Goal: Task Accomplishment & Management: Manage account settings

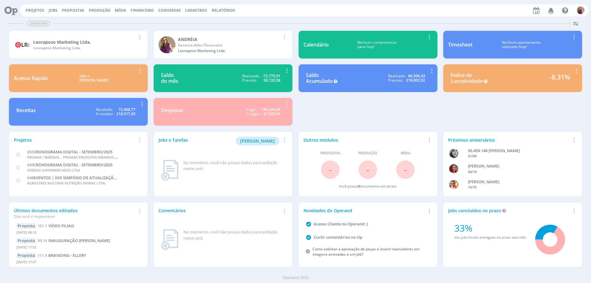
click at [146, 8] on span "Financeiro" at bounding box center [141, 10] width 23 height 5
click at [143, 18] on link "Lançamentos" at bounding box center [143, 21] width 52 height 10
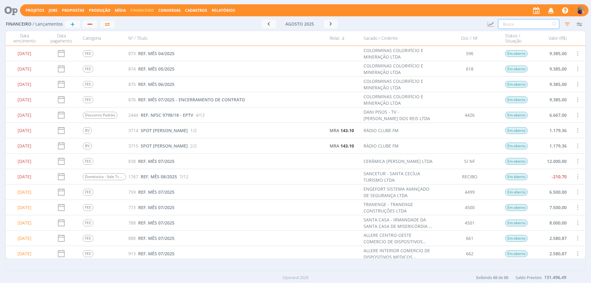
click at [522, 22] on input "text" at bounding box center [528, 24] width 61 height 10
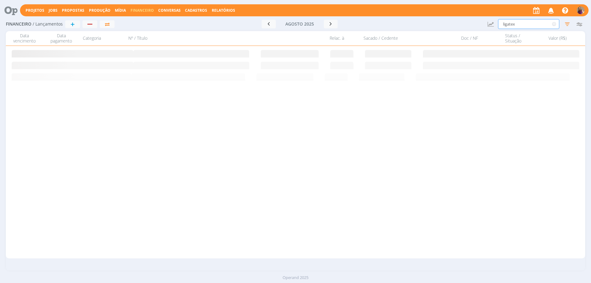
type input "ligatex"
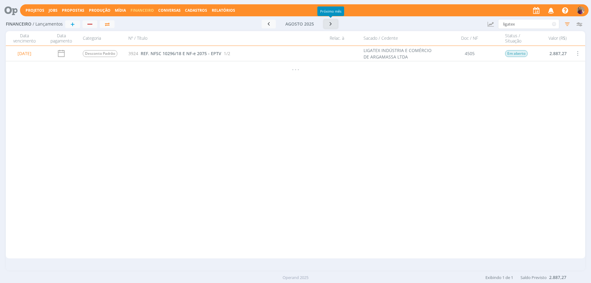
click at [333, 25] on icon "button" at bounding box center [331, 24] width 6 height 6
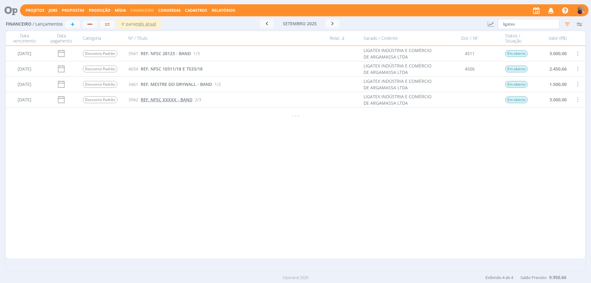
click at [156, 100] on span "REF. NFSC XXXXX - BAND" at bounding box center [167, 100] width 52 height 6
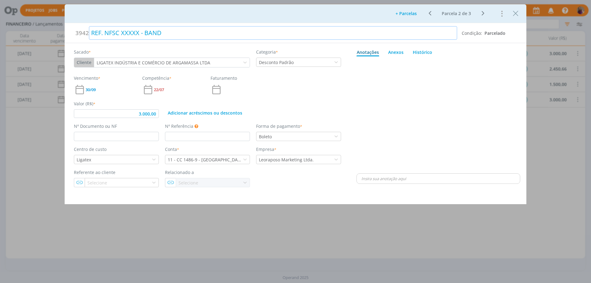
type input "3.000,00"
drag, startPoint x: 122, startPoint y: 33, endPoint x: 138, endPoint y: 34, distance: 17.0
click at [138, 34] on div "REF. NFSC XXXXX - BAND" at bounding box center [273, 33] width 368 height 14
click at [352, 113] on div "Anotações Anexos 0 Histórico 🙂 Ctrl + ENTER Enviar Powered by PQINA Arraste seu…" at bounding box center [438, 115] width 176 height 144
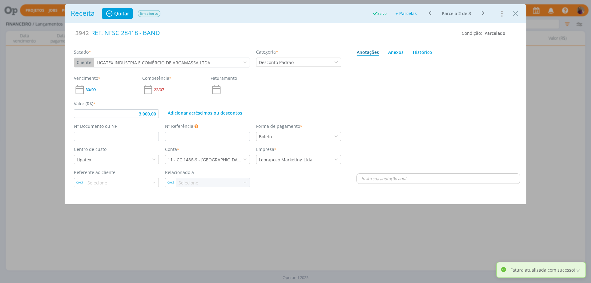
type input "3.000,00"
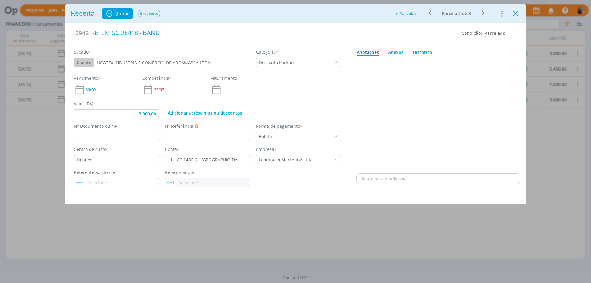
click at [515, 15] on icon "Close" at bounding box center [515, 13] width 9 height 9
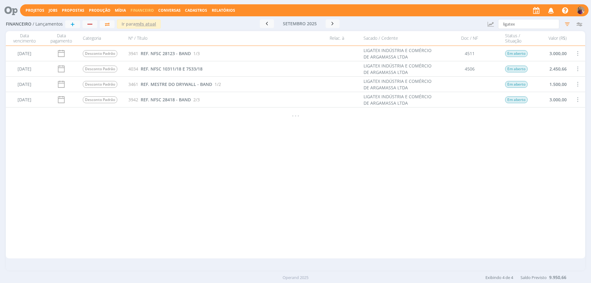
click at [192, 10] on span "Cadastros" at bounding box center [196, 10] width 22 height 5
click at [187, 23] on link "Clientes" at bounding box center [198, 21] width 52 height 10
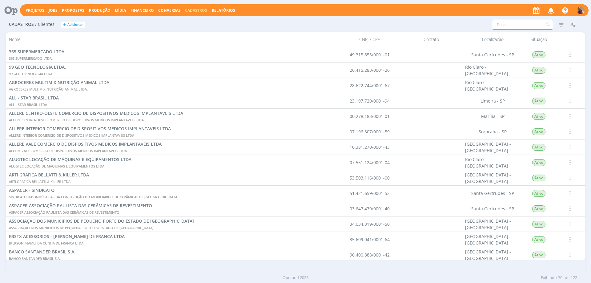
click at [509, 23] on input "text" at bounding box center [522, 25] width 61 height 10
type input "quintal"
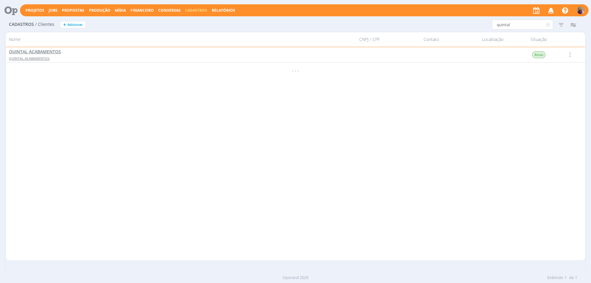
click at [47, 50] on span "QUINTAL ACABAMENTOS" at bounding box center [35, 52] width 52 height 6
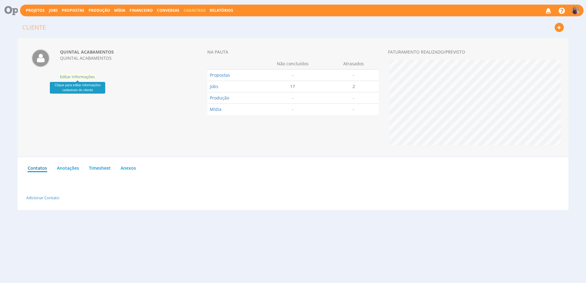
click at [89, 77] on span "Editar Informações" at bounding box center [77, 77] width 35 height 6
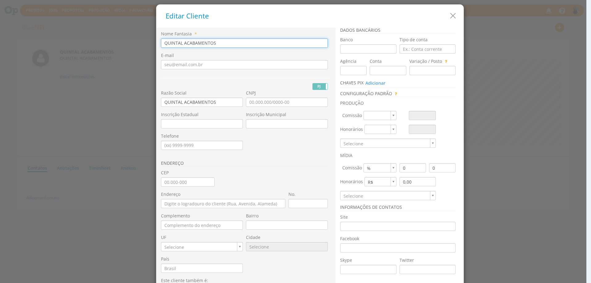
click at [223, 44] on input "QUINTAL ACABAMENTOS" at bounding box center [244, 42] width 167 height 9
type input "QUINTAL ACABAMENTOS LTDA."
click at [219, 100] on input "QUINTAL ACABAMENTOS" at bounding box center [202, 102] width 82 height 9
type input "QUINTAL ACABAMENTOS LTDA."
type input "60.791.587/0001-26"
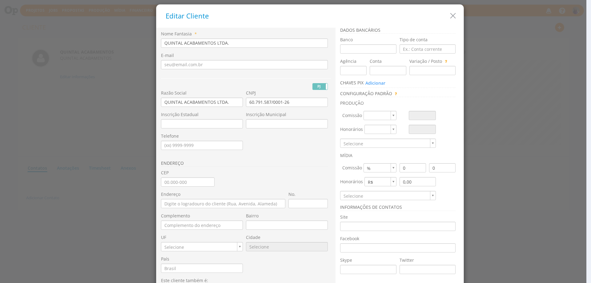
click at [289, 149] on div "ENDEREÇO" at bounding box center [246, 100] width 170 height 139
click at [162, 179] on input "CEP" at bounding box center [188, 181] width 54 height 9
type input "14.095-280"
type input "Rua Antônio Fernandes Figueroa"
type input "Parque Industrial Lagoinha"
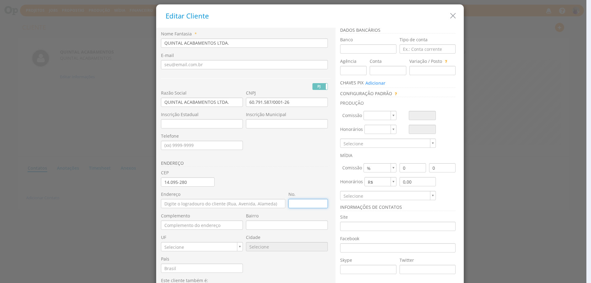
type input "SP"
type input "9560"
type input "1450"
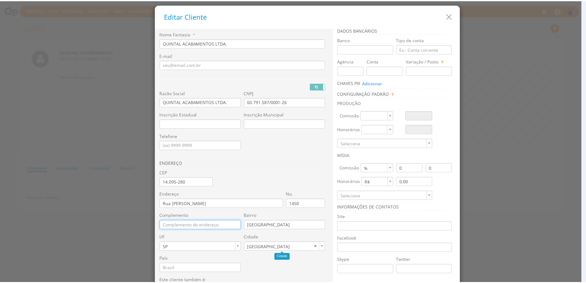
scroll to position [41, 0]
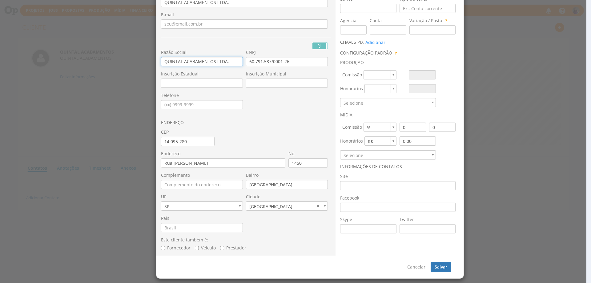
click at [163, 65] on input "QUINTAL ACABAMENTOS LTDA." at bounding box center [202, 61] width 82 height 9
click at [444, 266] on button "Salvar" at bounding box center [441, 267] width 21 height 10
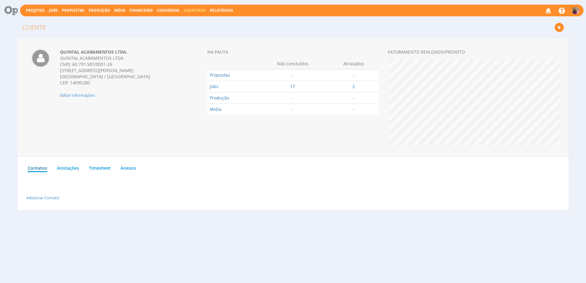
click at [143, 12] on span "Financeiro" at bounding box center [141, 10] width 23 height 5
click at [141, 19] on link "Lançamentos" at bounding box center [142, 19] width 52 height 9
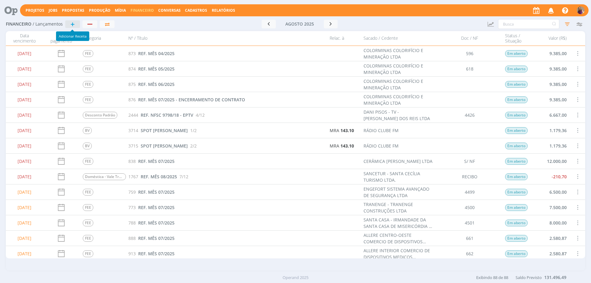
click at [72, 23] on span "+" at bounding box center [72, 23] width 4 height 7
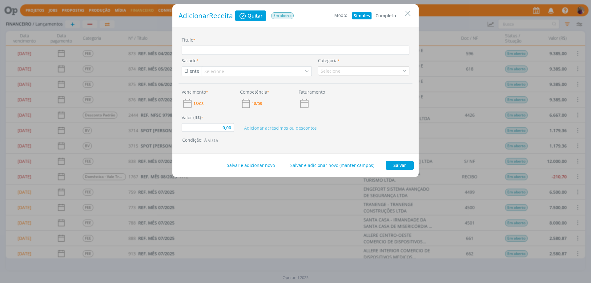
type input "0,00"
type input "R"
type input "0,00"
type input "RE"
type input "0,00"
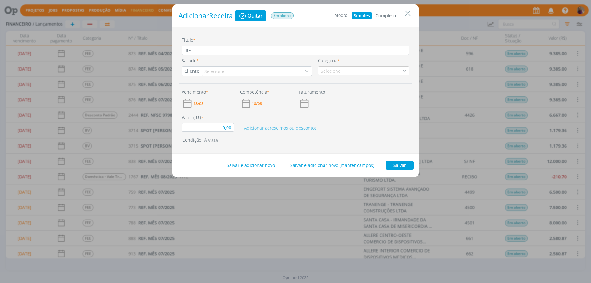
type input "REF"
type input "0,00"
type input "REF."
type input "0,00"
type input "REF."
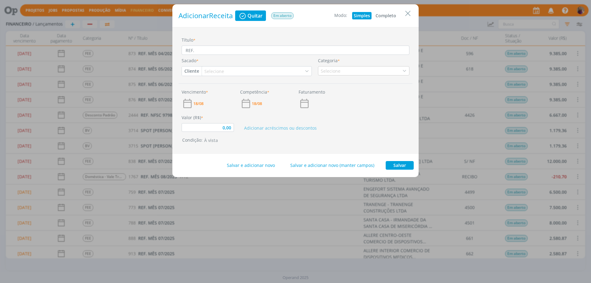
type input "0,00"
type input "REF. N"
type input "0,00"
type input "REF. NF"
type input "0,00"
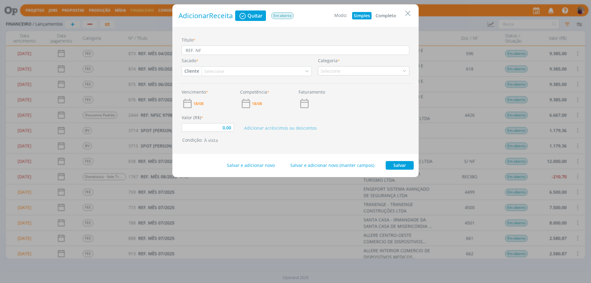
type input "REF. NFS"
type input "0,00"
type input "REF. NFSC"
type input "0,00"
type input "REF. NFSC"
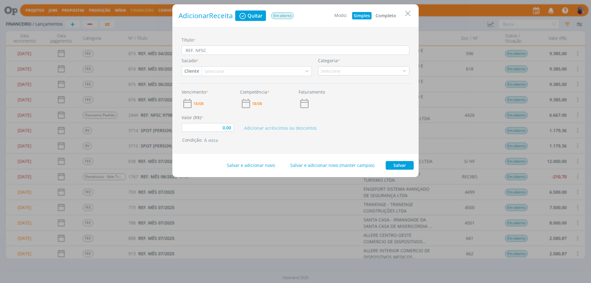
type input "0,00"
type input "REF. NFSC X"
type input "0,00"
type input "REF. NFSC XX"
type input "0,00"
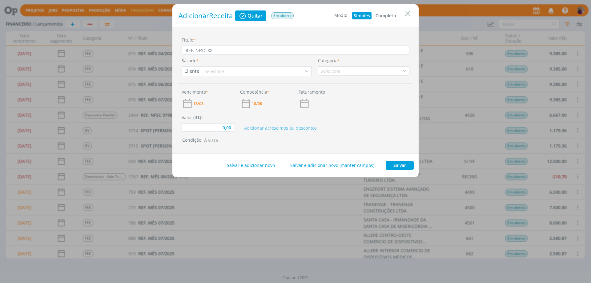
type input "REF. NFSC XXX"
type input "0,00"
type input "REF. NFSC XXXX"
type input "0,00"
type input "REF. NFSC XXXX/"
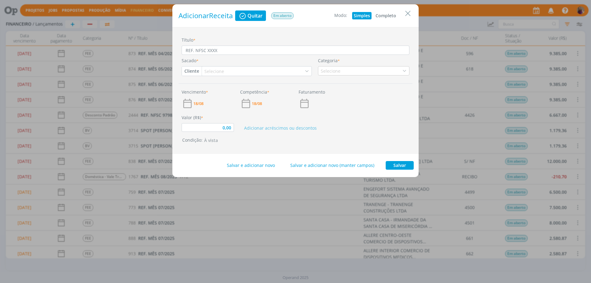
type input "0,00"
type input "REF. NFSC XXXX/1"
type input "0,00"
type input "REF. NFSC XXXX/18"
type input "0,00"
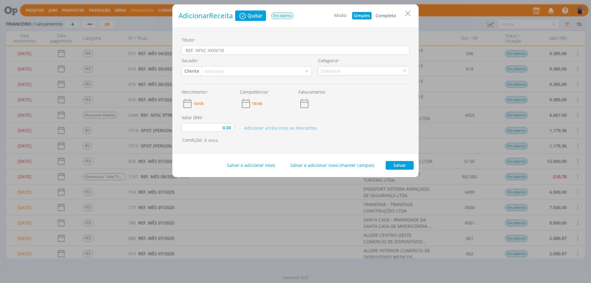
type input "REF. NFSC XXXX/18"
type input "0,00"
type input "REF. NFSC XXXX/18 -"
type input "0,00"
type input "REF. NFSC XXXX/18 -"
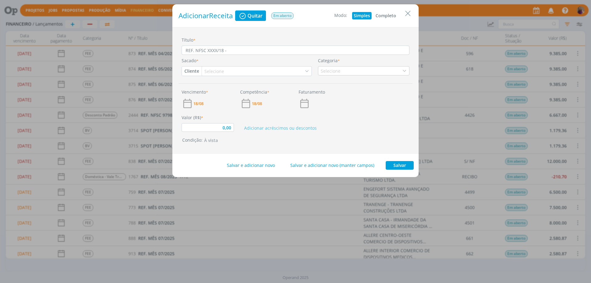
type input "0,00"
type input "REF. NFSC XXXX/18 - E"
type input "0,00"
type input "REF. NFSC XXXX/18 - EP"
type input "0,00"
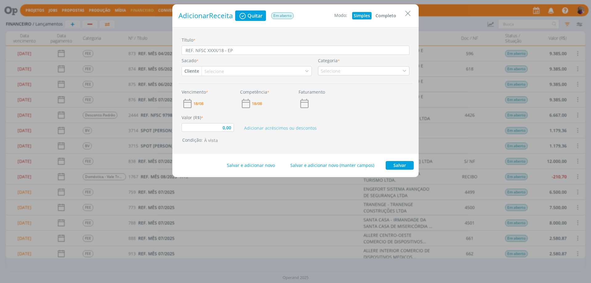
type input "REF. NFSC XXXX/18 - EPT"
type input "0,00"
type input "REF. NFSC XXXX/18 - EPTV"
type input "0,00"
type input "REF. NFSC XXXX/18 - EPTV"
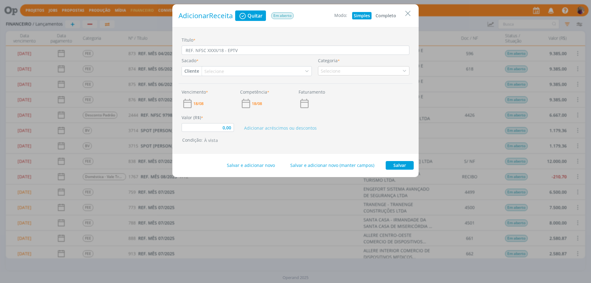
click at [387, 14] on button "Completo" at bounding box center [386, 15] width 24 height 7
type input "0,00"
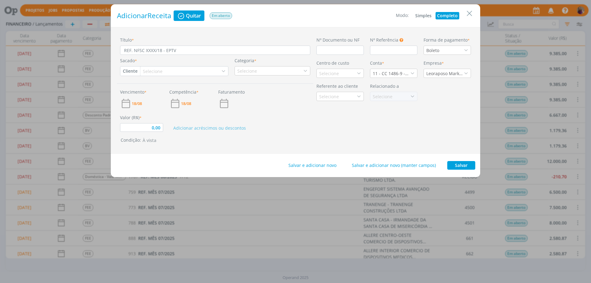
click at [151, 72] on div "Selecione" at bounding box center [153, 71] width 21 height 6
type input "QUIN"
click at [200, 107] on div "QUINTAL ACABAMENTOS LTDA." at bounding box center [176, 104] width 66 height 6
click at [265, 72] on div "Selecione" at bounding box center [273, 70] width 76 height 9
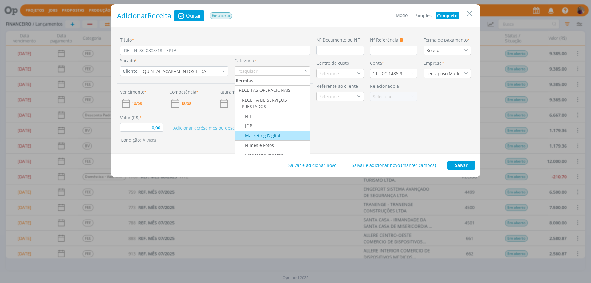
scroll to position [31, 0]
click at [277, 133] on div "Desconto Padrão" at bounding box center [258, 134] width 44 height 6
type input "0,00"
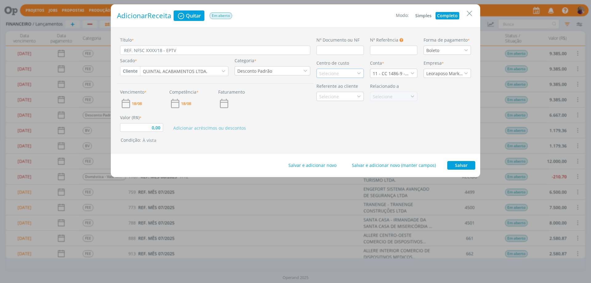
click at [335, 72] on div "Selecione" at bounding box center [329, 73] width 21 height 6
type input "Quintal"
click at [332, 83] on link "Criar Quintal" at bounding box center [340, 84] width 35 height 6
type input "0,00"
drag, startPoint x: 166, startPoint y: 50, endPoint x: 181, endPoint y: 52, distance: 15.3
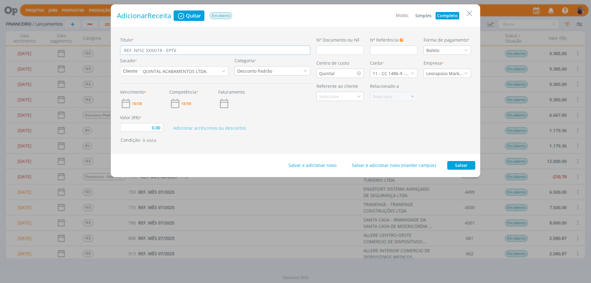
click at [181, 52] on input "REF. NFSC XXXX/18 - EPTV" at bounding box center [215, 50] width 190 height 9
type input "REF. NFSC XXXX/18 - B"
type input "0,00"
type input "REF. NFSC XXXX/18 - BA"
type input "0,00"
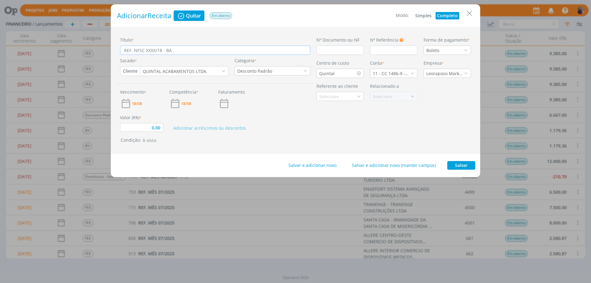
type input "REF. NFSC XXXX/18 - BAN"
type input "0,00"
type input "REF. NFSC XXXX/18 - BAND"
type input "0,00"
type input "REF. NFSC XXXX/18 - BAND"
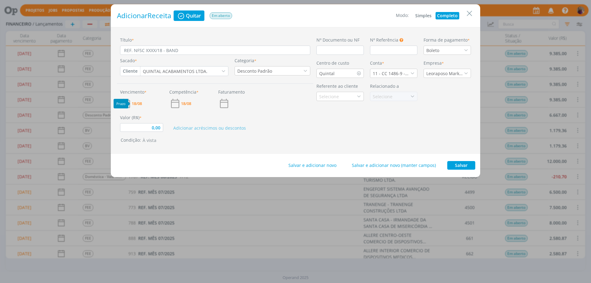
click at [138, 102] on span "18/08" at bounding box center [137, 104] width 10 height 4
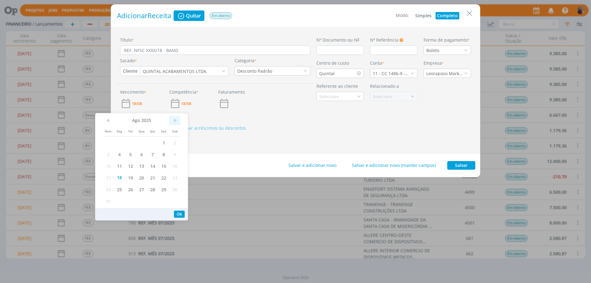
click at [173, 121] on span ">" at bounding box center [174, 120] width 11 height 9
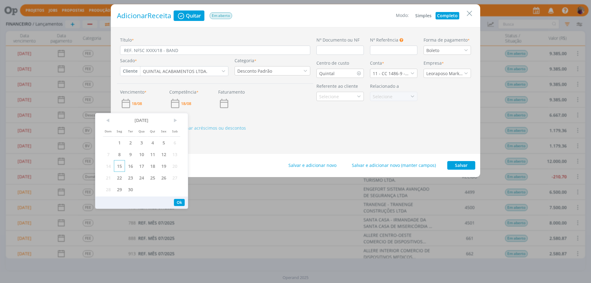
click at [120, 165] on span "15" at bounding box center [119, 166] width 11 height 12
click at [178, 202] on button "Ok" at bounding box center [179, 202] width 11 height 7
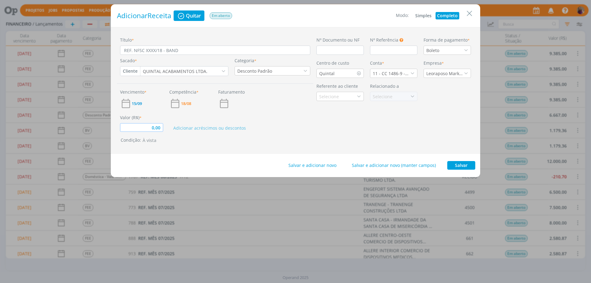
click at [159, 125] on input "0,00" at bounding box center [141, 127] width 43 height 9
click at [148, 138] on button "À vista" at bounding box center [150, 140] width 18 height 7
type input "20.000,00"
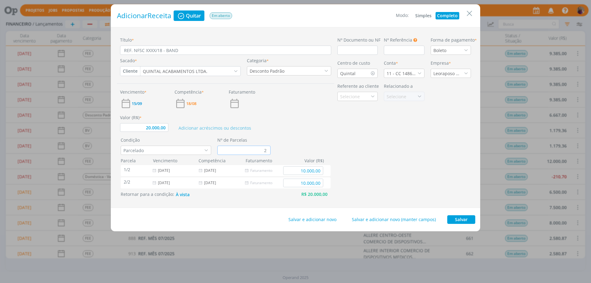
drag, startPoint x: 261, startPoint y: 151, endPoint x: 279, endPoint y: 151, distance: 17.9
click at [279, 151] on div "Condição Parcelado Nº de Parcelas 2" at bounding box center [227, 146] width 212 height 18
type input "4"
type input "5.000,00"
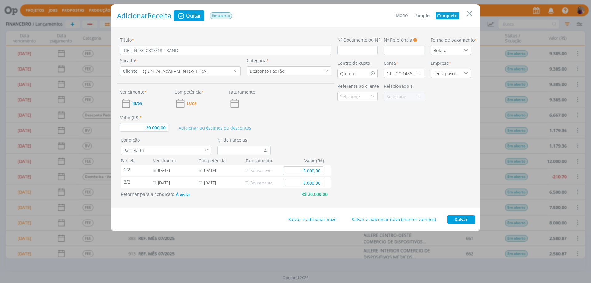
type input "20.000,00"
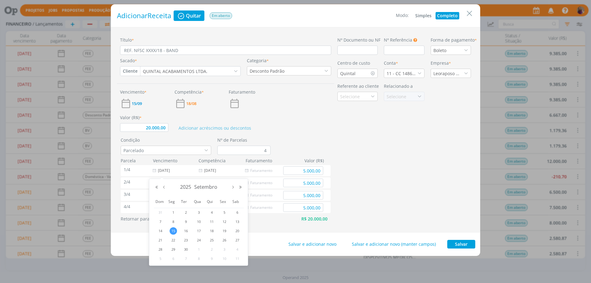
click at [332, 166] on div "1/4 15/09/2025 18/08/2025 5.000,00 2/4 15/10/2025 18/08/2025 5.000,00 3/4 15/11…" at bounding box center [227, 188] width 212 height 49
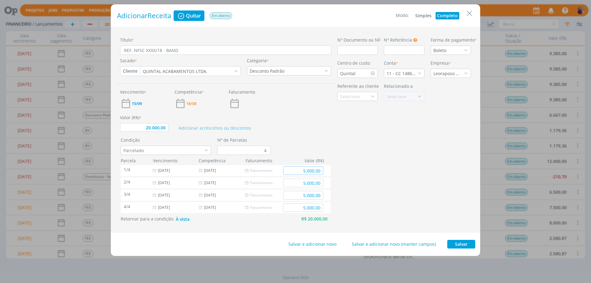
click at [323, 171] on input "5.000,00" at bounding box center [303, 170] width 40 height 9
drag, startPoint x: 323, startPoint y: 171, endPoint x: 283, endPoint y: 170, distance: 40.0
click at [283, 170] on div "5.000,00" at bounding box center [303, 170] width 46 height 9
type input "1.666,67"
type input "20.000,00"
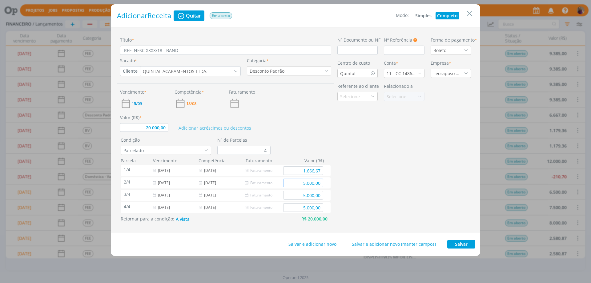
type input "1.666,67"
type input "5.000,00"
drag, startPoint x: 322, startPoint y: 183, endPoint x: 287, endPoint y: 175, distance: 36.0
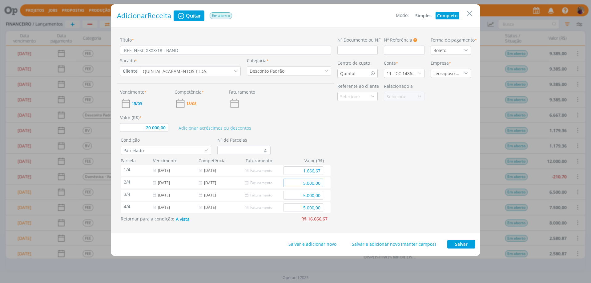
click at [287, 175] on div "1/4 15/09/2025 18/08/2025 1.666,67 2/4 15/10/2025 18/08/2025 5.000,00 3/4 15/11…" at bounding box center [227, 188] width 212 height 49
type input "7.333,33"
type input "20.000,00"
type input "1.666,67"
type input "7.333,33"
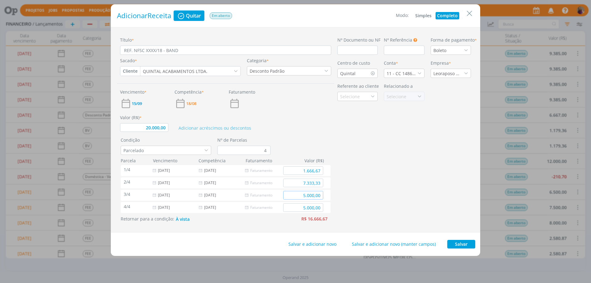
type input "5.000,00"
drag, startPoint x: 321, startPoint y: 195, endPoint x: 259, endPoint y: 186, distance: 63.2
click at [259, 186] on div "1/4 15/09/2025 18/08/2025 1.666,67 2/4 15/10/2025 18/08/2025 7.333,33 3/4 15/11…" at bounding box center [227, 188] width 212 height 49
type input "7.666,67"
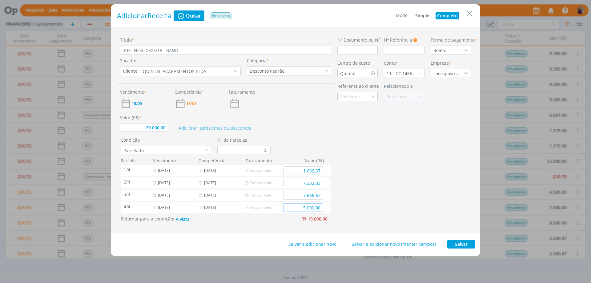
click at [319, 210] on input "5.000,00" at bounding box center [303, 207] width 40 height 9
type input "20.000,00"
type input "1.666,67"
type input "7.333,33"
type input "7.666,67"
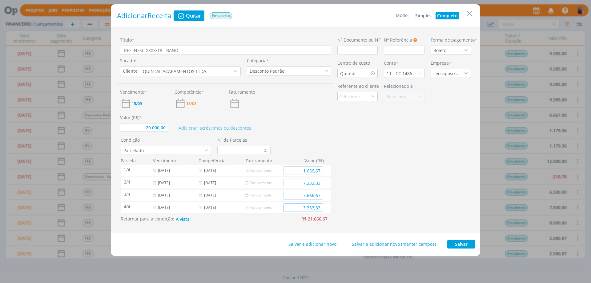
type input "3.333,33"
click at [384, 213] on div "Nº Documento ou NF Nº Referência Este campo pode ser utilizado para informar Nú…" at bounding box center [404, 130] width 140 height 186
type input "20.000,00"
type input "1.666,67"
type input "7.333,33"
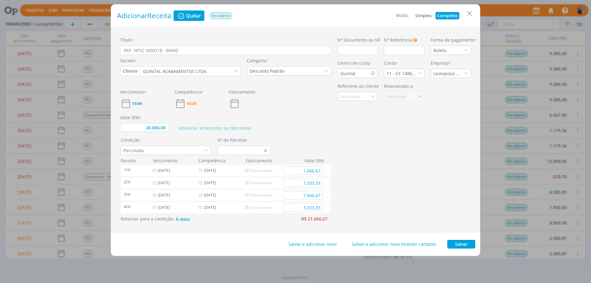
type input "7.666,67"
type input "3.333,33"
click at [156, 50] on input "REF. NFSC XXXX/18 - BAND" at bounding box center [225, 50] width 211 height 9
type input "REF. NFSC XXXX18 - BAND"
type input "20.000,00"
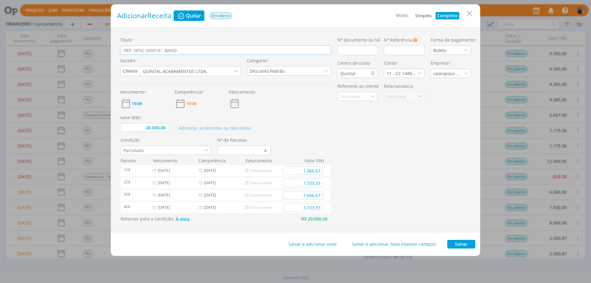
type input "REF. NFSC XXXX8 - BAND"
type input "20.000,00"
type input "REF. NFSC XXXX - BAND"
type input "20.000,00"
type input "REF. NFSC XXXX - BAND"
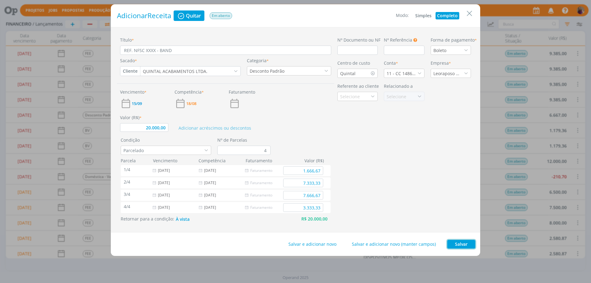
click at [467, 242] on button "Salvar" at bounding box center [461, 244] width 28 height 9
type input "20.000,00"
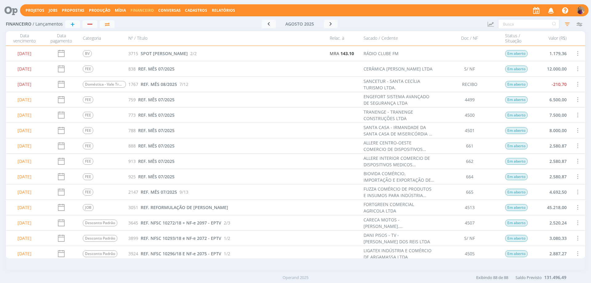
scroll to position [0, 0]
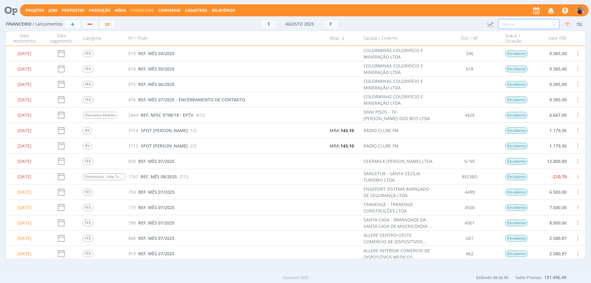
click at [505, 25] on input "text" at bounding box center [528, 24] width 61 height 10
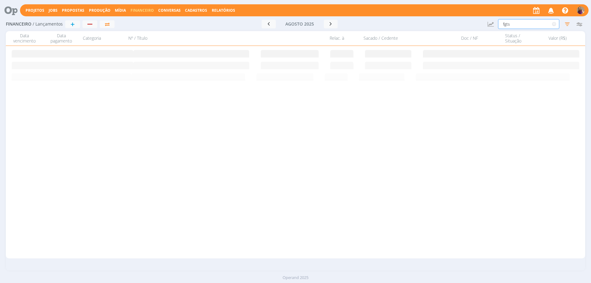
type input "fgts"
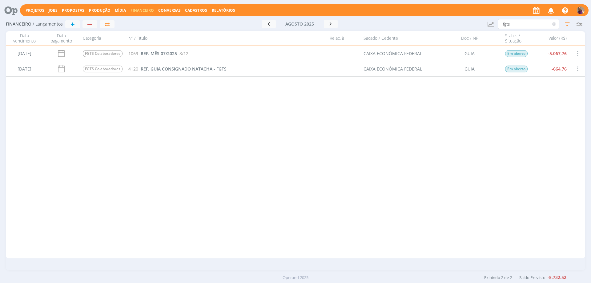
click at [177, 70] on span "REF. GUIA CONSIGNADO NATACHA - FGTS" at bounding box center [184, 69] width 86 height 6
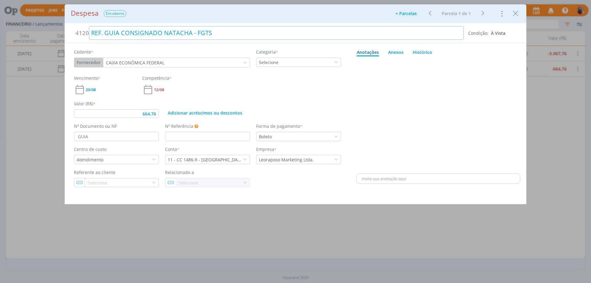
type input "664,76"
drag, startPoint x: 197, startPoint y: 31, endPoint x: 215, endPoint y: 33, distance: 17.9
click at [215, 33] on div "REF. GUIA CONSIGNADO NATACHA - FGTS" at bounding box center [276, 33] width 375 height 14
click at [567, 122] on div "Despesa Quitar Em aberto Adicionar parcelas: As parcelas serão geradas com base…" at bounding box center [295, 141] width 591 height 283
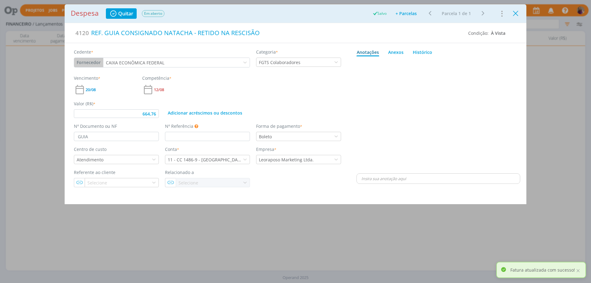
type input "664,76"
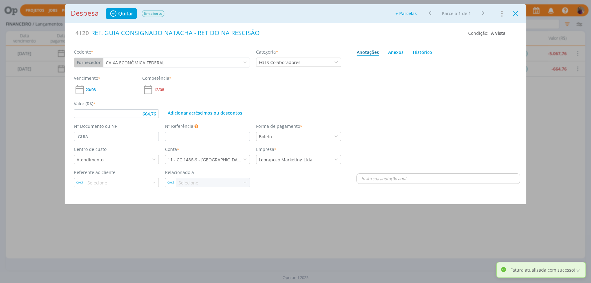
click at [515, 13] on icon "Close" at bounding box center [515, 13] width 9 height 9
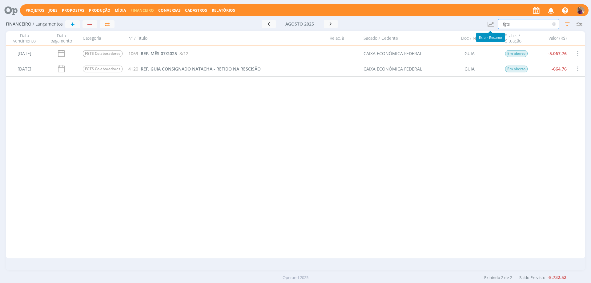
drag, startPoint x: 521, startPoint y: 22, endPoint x: 480, endPoint y: 21, distance: 41.0
click at [480, 21] on div "Financeiro / Lançamentos + Ir para mês atual agosto 2025 < 2025 > Janeiro Fever…" at bounding box center [295, 24] width 579 height 14
drag, startPoint x: 521, startPoint y: 24, endPoint x: 491, endPoint y: 19, distance: 30.0
click at [491, 19] on div "Financeiro / Lançamentos + Ir para mês atual agosto 2025 < 2025 > Janeiro Fever…" at bounding box center [295, 24] width 579 height 14
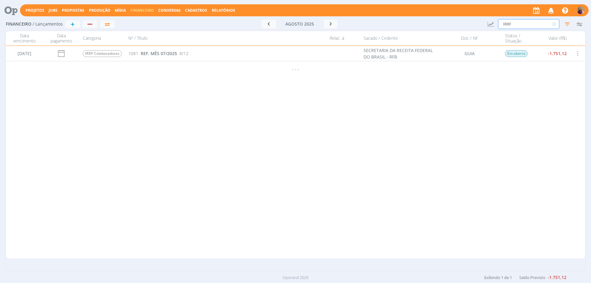
click at [582, 11] on img "button" at bounding box center [581, 10] width 8 height 8
type input "IRRF"
click at [545, 74] on link "Configurações" at bounding box center [554, 76] width 62 height 10
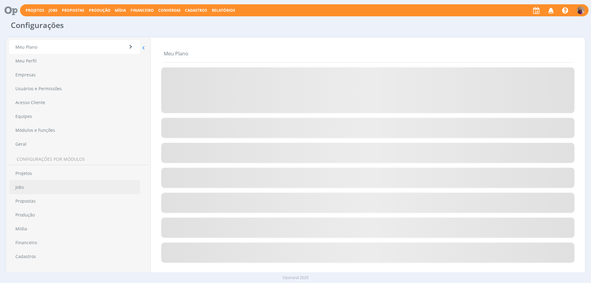
scroll to position [12, 0]
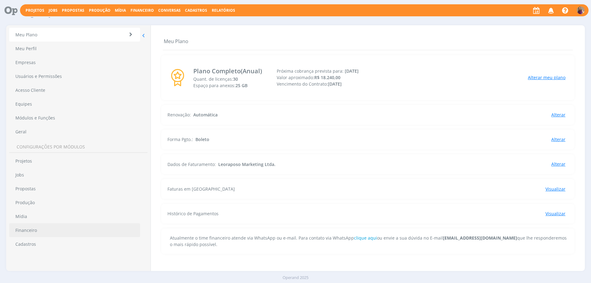
click at [36, 231] on link "Financeiro" at bounding box center [74, 230] width 131 height 14
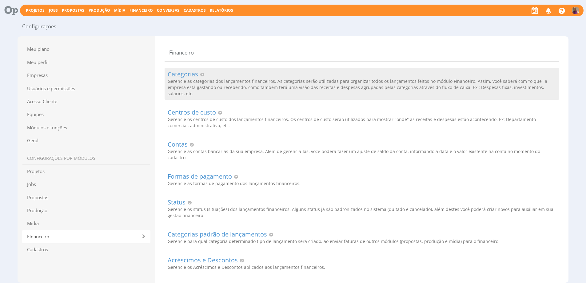
click at [189, 75] on h2 "Categorias" at bounding box center [362, 74] width 389 height 7
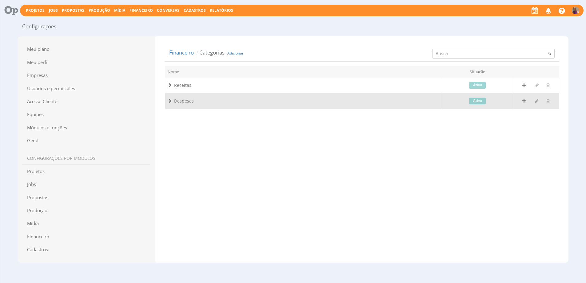
drag, startPoint x: 169, startPoint y: 101, endPoint x: 170, endPoint y: 104, distance: 3.4
click at [169, 101] on span at bounding box center [170, 100] width 5 height 5
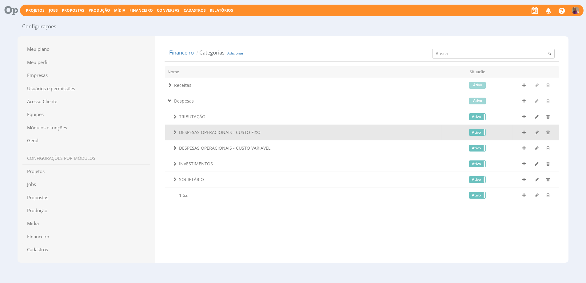
click at [175, 132] on span at bounding box center [175, 132] width 5 height 5
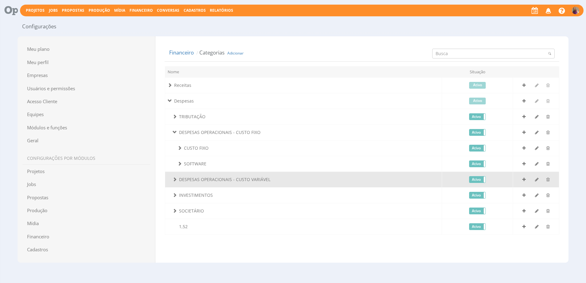
click at [175, 179] on span at bounding box center [175, 179] width 5 height 5
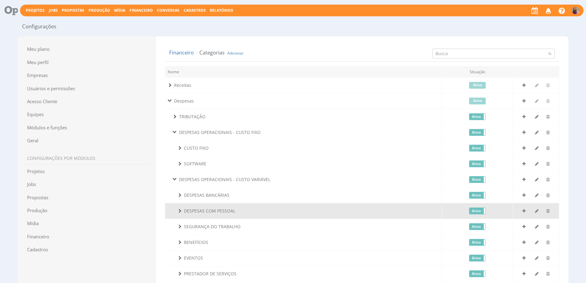
click at [180, 210] on span at bounding box center [180, 210] width 5 height 5
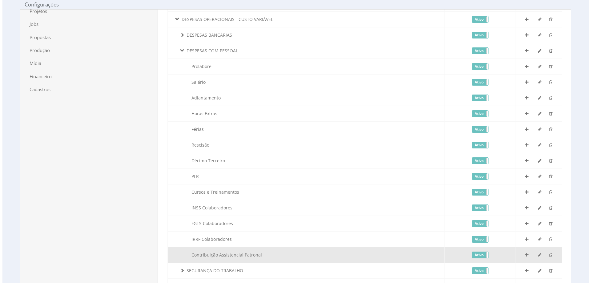
scroll to position [185, 0]
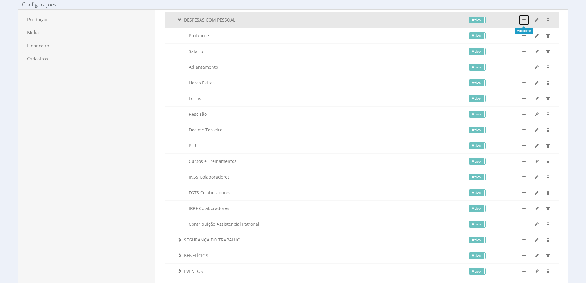
click at [524, 20] on icon "button" at bounding box center [524, 20] width 3 height 4
type input "93"
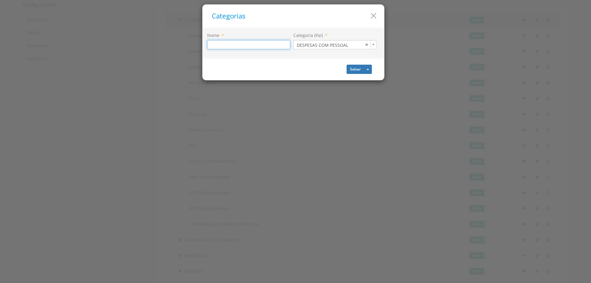
type input "c"
type input "Consignado - Retido em Folha"
click at [360, 70] on button "Salvar" at bounding box center [356, 69] width 18 height 9
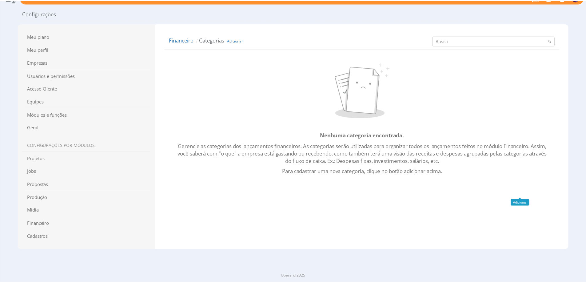
scroll to position [13, 0]
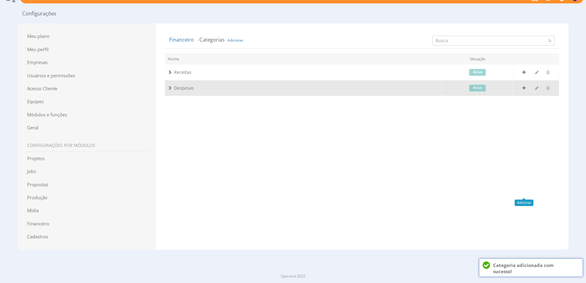
click at [170, 88] on span at bounding box center [170, 88] width 5 height 5
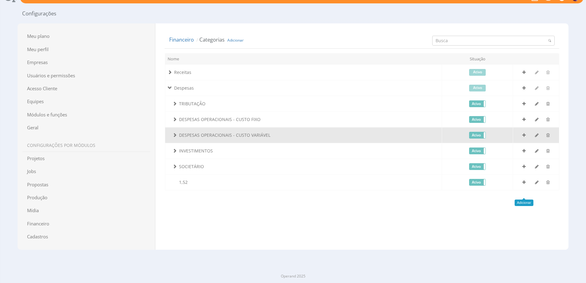
click at [176, 136] on span at bounding box center [175, 135] width 5 height 5
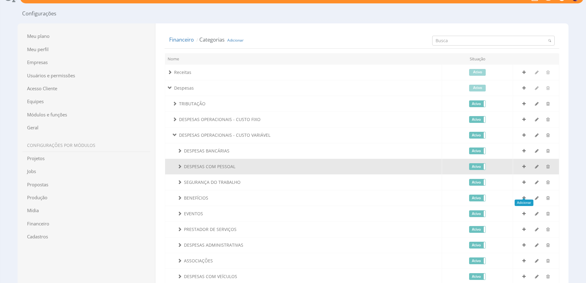
click at [180, 169] on span at bounding box center [180, 166] width 5 height 5
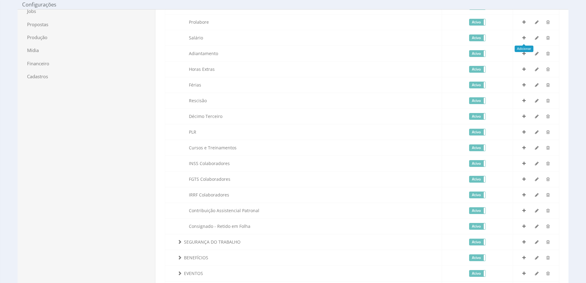
scroll to position [0, 0]
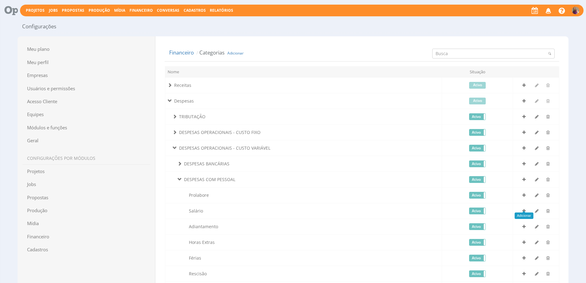
click at [134, 11] on span "Financeiro" at bounding box center [141, 10] width 23 height 5
click at [132, 19] on link "Lançamentos" at bounding box center [142, 19] width 52 height 9
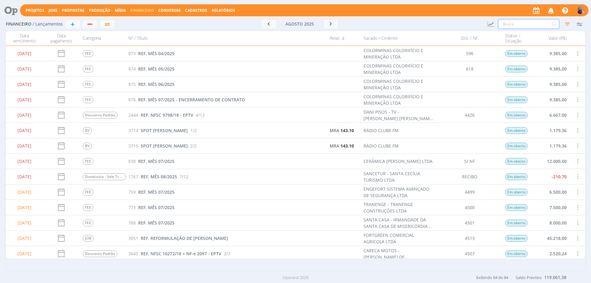
click at [507, 25] on input "text" at bounding box center [528, 24] width 61 height 10
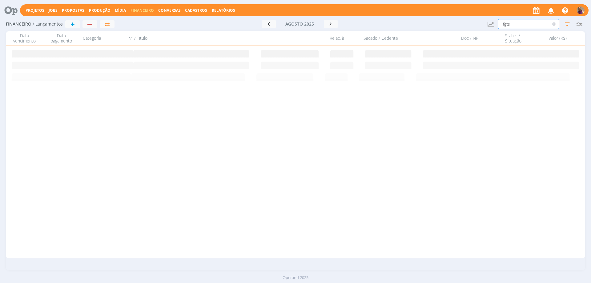
type input "fgts"
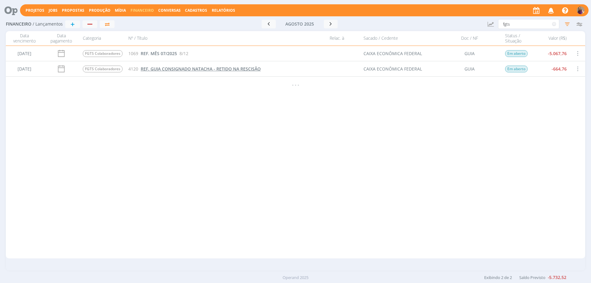
click at [148, 71] on span "REF. GUIA CONSIGNADO NATACHA - RETIDO NA RESCISÃO" at bounding box center [201, 69] width 120 height 6
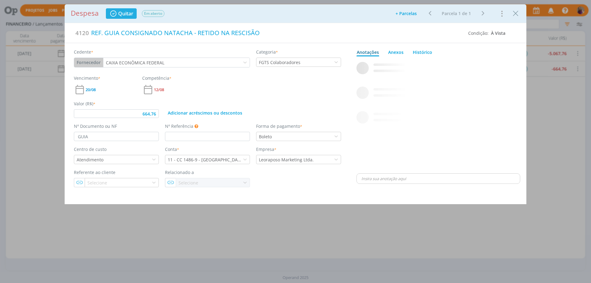
type input "664,76"
click at [336, 61] on icon "dialog" at bounding box center [336, 62] width 4 height 4
type input "cons"
click at [321, 72] on div "Consignado - Retido em Folha" at bounding box center [292, 72] width 71 height 6
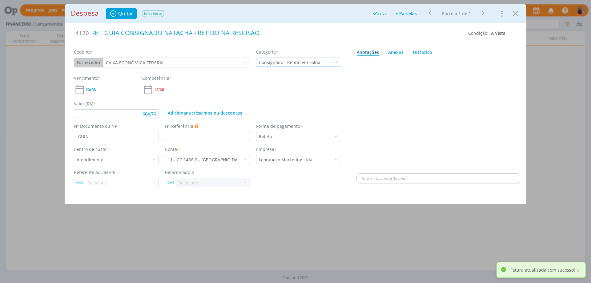
type input "664,76"
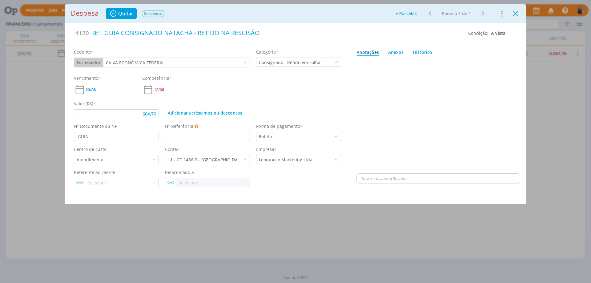
click at [516, 14] on icon "Close" at bounding box center [515, 13] width 9 height 9
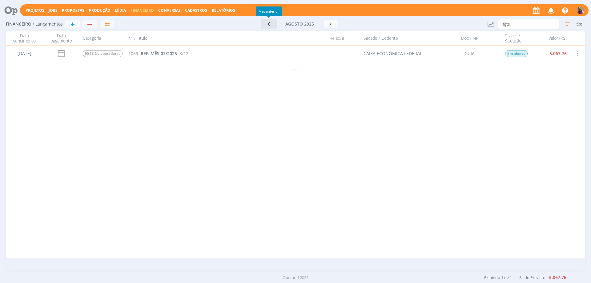
click at [267, 22] on icon "button" at bounding box center [269, 24] width 6 height 6
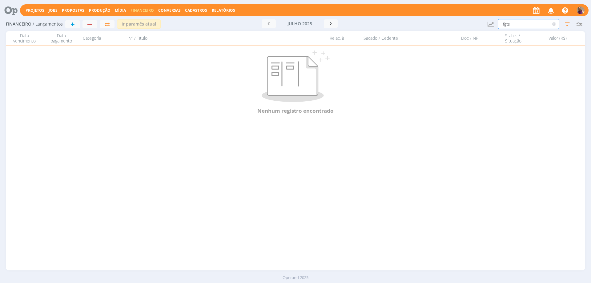
drag, startPoint x: 527, startPoint y: 21, endPoint x: 478, endPoint y: 21, distance: 49.9
click at [478, 21] on div "Financeiro / Lançamentos + Ir para mês atual julho 2025 < 2025 > Janeiro Fevere…" at bounding box center [295, 24] width 579 height 14
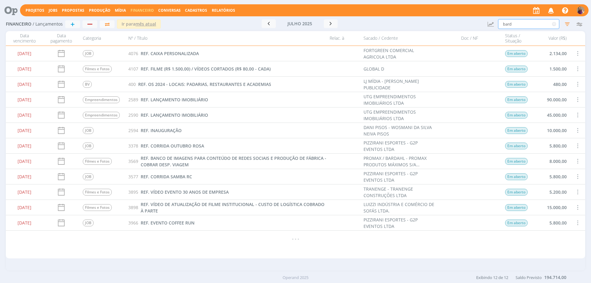
type input "bard"
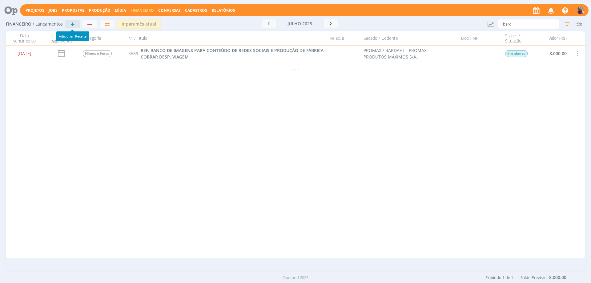
click at [71, 26] on span "+" at bounding box center [72, 23] width 4 height 7
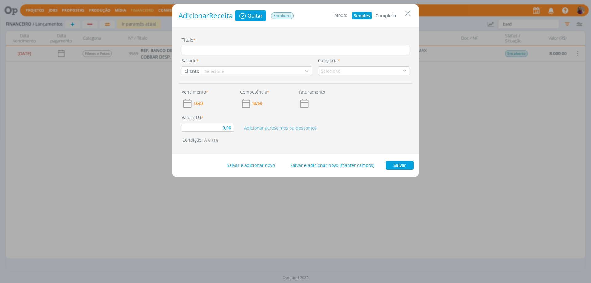
click at [388, 17] on button "Completo" at bounding box center [386, 15] width 24 height 7
type input "0,00"
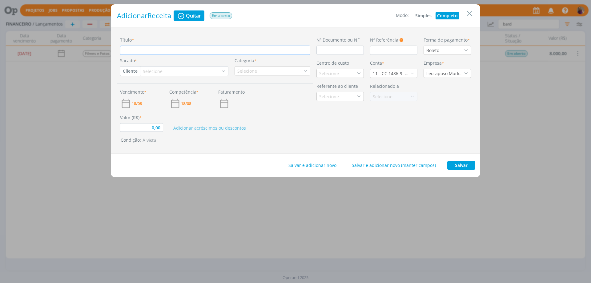
click at [171, 49] on input "Título *" at bounding box center [215, 50] width 190 height 9
type input "R"
type input "0,00"
type input "RE"
type input "0,00"
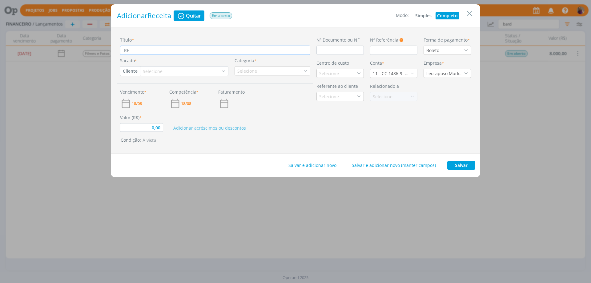
type input "REF"
type input "0,00"
type input "REF,"
type input "0,00"
type input "REF,"
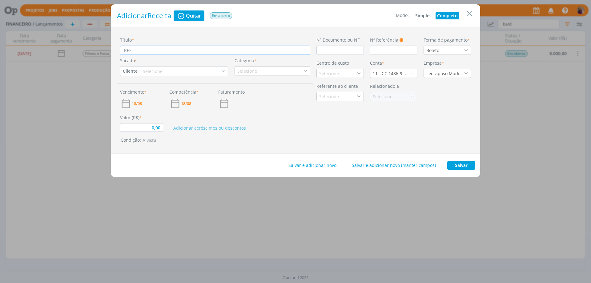
type input "0,00"
type input "REF, V"
type input "0,00"
type input "REF, VÍ"
type input "0,00"
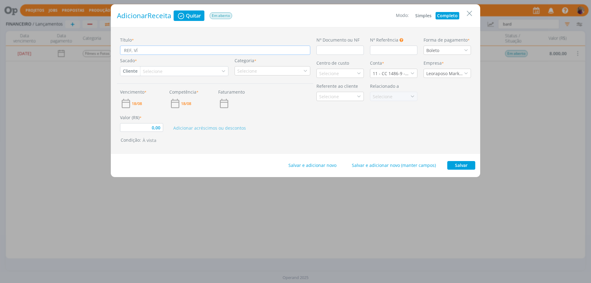
type input "REF, VÍD"
type input "0,00"
type input "REF, VÍDE"
type input "0,00"
type input "REF, VÍDEO"
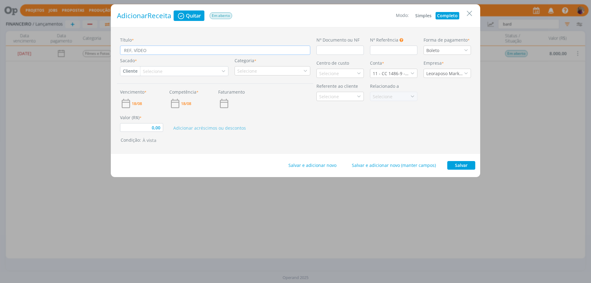
type input "0,00"
type input "REF, VÍDEO"
type input "0,00"
type input "REF, VÍDEO D"
type input "0,00"
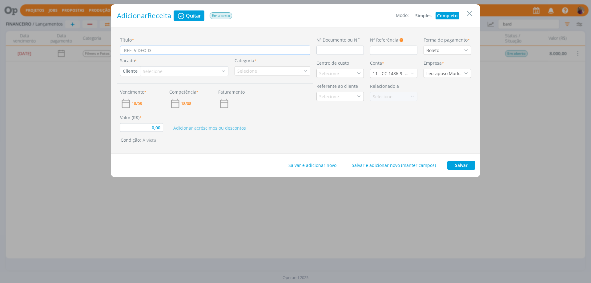
type input "REF, VÍDEO DE"
type input "0,00"
type input "REF, VÍDEO DE"
type input "0,00"
type input "REF, VÍDEO DE R"
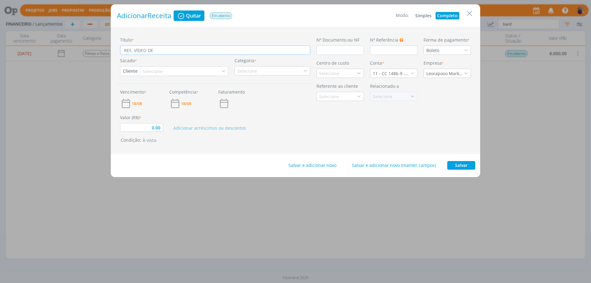
type input "0,00"
type input "REF, VÍDEO DE RE"
type input "0,00"
type input "REF, VÍDEO DE REC"
type input "0,00"
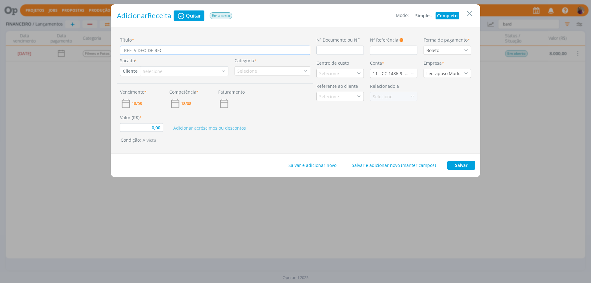
type input "REF, VÍDEO DE RECE"
type input "0,00"
type input "REF, VÍDEO DE RECEP"
type input "0,00"
type input "REF, VÍDEO DE RECEPÇ"
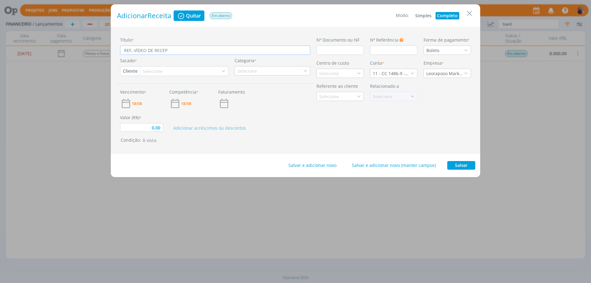
type input "0,00"
type input "REF, VÍDEO DE RECEPÇÃ"
type input "0,00"
type input "REF, VÍDEO DE RECEPÇÃO"
type input "0,00"
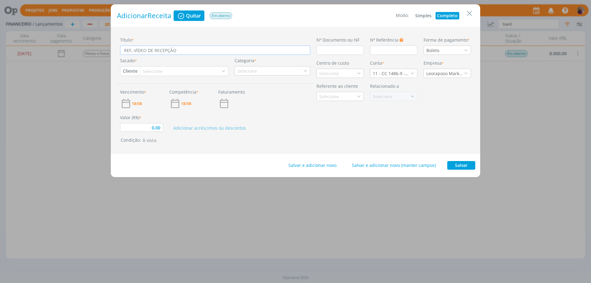
type input "REF, VÍDEO DE RECEPÇÃO"
type input "0,00"
type input "REF, VÍDEO DE RECEPÇÃO D"
type input "0,00"
type input "REF, VÍDEO DE RECEPÇÃO DE"
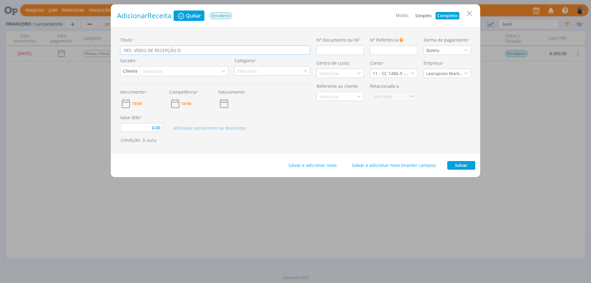
type input "0,00"
type input "REF, VÍDEO DE RECEPÇÃO DE"
type input "0,00"
type input "REF, VÍDEO DE RECEPÇÃO DE I"
type input "0,00"
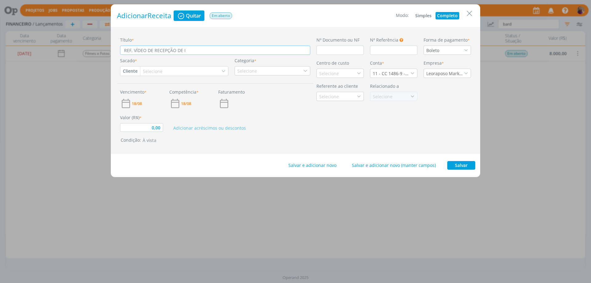
type input "REF, VÍDEO DE RECEPÇÃO DE IN"
type input "0,00"
type input "REF, VÍDEO DE RECEPÇÃO DE INT"
type input "0,00"
type input "REF, VÍDEO DE RECEPÇÃO DE INTE"
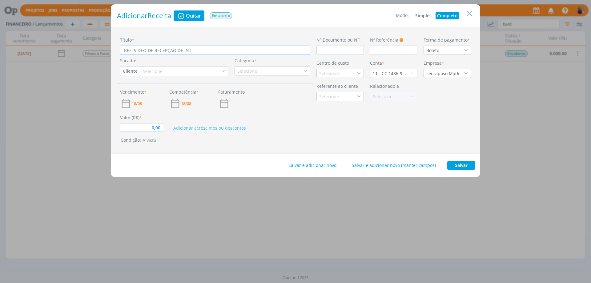
type input "0,00"
type input "REF, VÍDEO DE RECEPÇÃO DE INTEG"
type input "0,00"
type input "REF, VÍDEO DE RECEPÇÃO DE INTEGR"
type input "0,00"
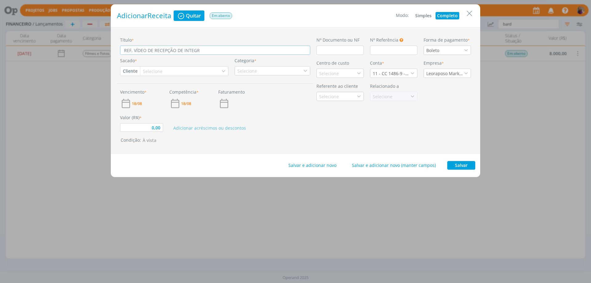
type input "REF, VÍDEO DE RECEPÇÃO DE INTEGRA"
type input "0,00"
type input "REF, VÍDEO DE RECEPÇÃO DE INTEGRAÇ"
type input "0,00"
type input "REF, VÍDEO DE RECEPÇÃO DE INTEGRAÇÃ"
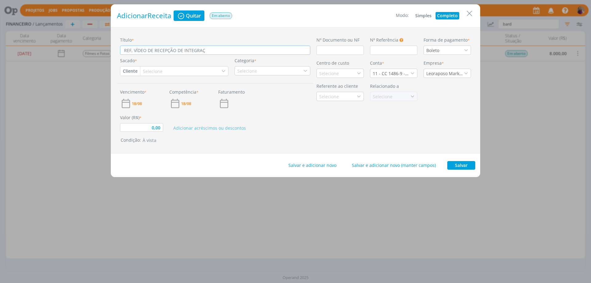
type input "0,00"
type input "REF, VÍDEO DE RECEPÇÃO DE INTEGRAÇÃO"
type input "0,00"
type input "REF, VÍDEO DE RECEPÇÃO DE INTEGRAÇÃO"
click at [177, 70] on div "Selecione" at bounding box center [184, 70] width 88 height 9
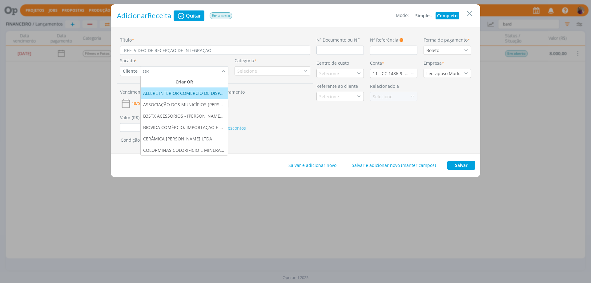
type input "O"
type input "PROM"
click at [215, 91] on div "PROMAX / BARDAHL - PROMAX PRODUTOS MÁXIMOS S/A INDÚSTRIA E COMÉRCIO" at bounding box center [184, 93] width 82 height 6
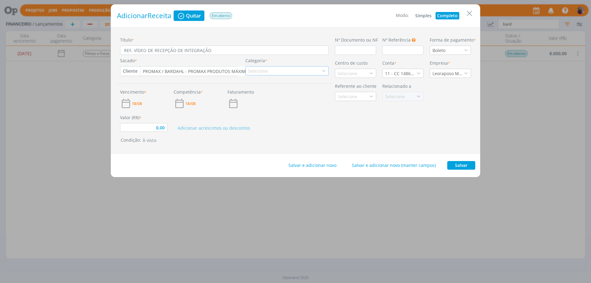
click at [252, 72] on div "Selecione" at bounding box center [258, 71] width 21 height 6
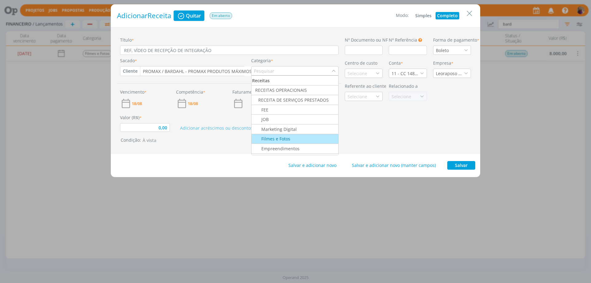
click at [293, 137] on div "Filmes e Fotos" at bounding box center [294, 138] width 85 height 6
type input "0,00"
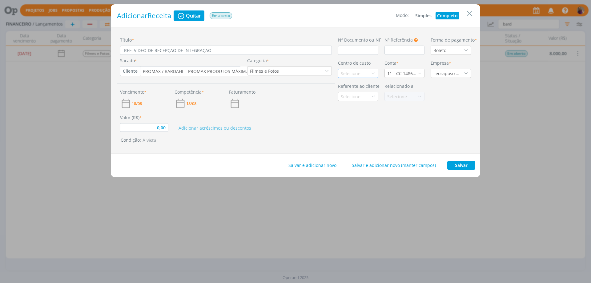
click at [356, 72] on div "Selecione" at bounding box center [351, 73] width 21 height 6
type input "BAD"
drag, startPoint x: 355, startPoint y: 73, endPoint x: 345, endPoint y: 72, distance: 9.3
click at [345, 72] on input "BAD" at bounding box center [354, 73] width 33 height 9
click at [345, 72] on div "Selecione" at bounding box center [351, 73] width 21 height 6
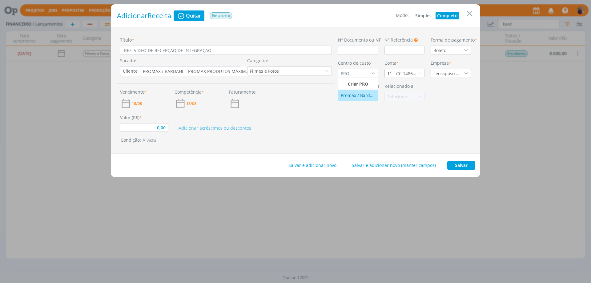
type input "PRO"
click at [358, 98] on div "Promax / Bardahl" at bounding box center [358, 95] width 35 height 6
click at [140, 104] on span "18/08" at bounding box center [137, 104] width 10 height 4
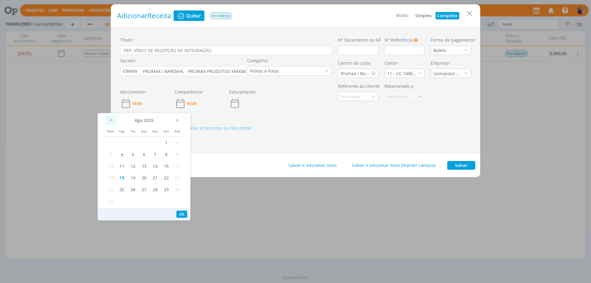
click at [111, 122] on span "<" at bounding box center [110, 120] width 11 height 9
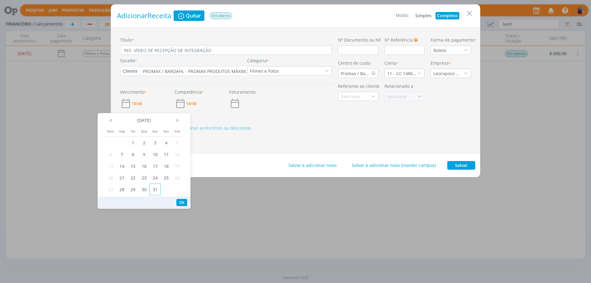
click at [154, 187] on span "31" at bounding box center [155, 189] width 11 height 12
click at [183, 205] on button "Ok" at bounding box center [181, 202] width 11 height 7
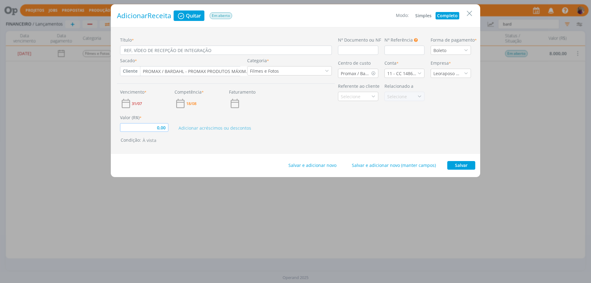
click at [166, 129] on input "0,00" at bounding box center [144, 127] width 48 height 9
click at [471, 165] on button "Salvar" at bounding box center [461, 165] width 28 height 9
type input "4.600,00"
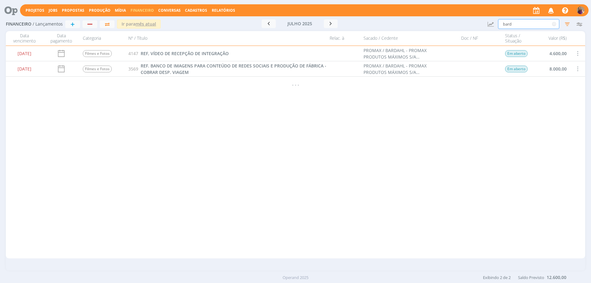
drag, startPoint x: 516, startPoint y: 23, endPoint x: 496, endPoint y: 22, distance: 19.7
click at [497, 22] on div "Financeiro / Lançamentos + Ir para mês atual julho 2025 < 2025 > Janeiro Fevere…" at bounding box center [295, 24] width 579 height 14
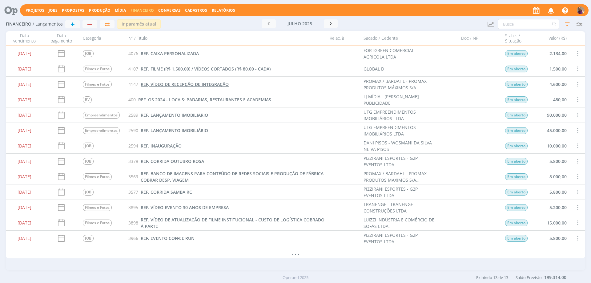
click at [173, 83] on span "REF, VÍDEO DE RECEPÇÃO DE INTEGRAÇÃO" at bounding box center [185, 84] width 88 height 6
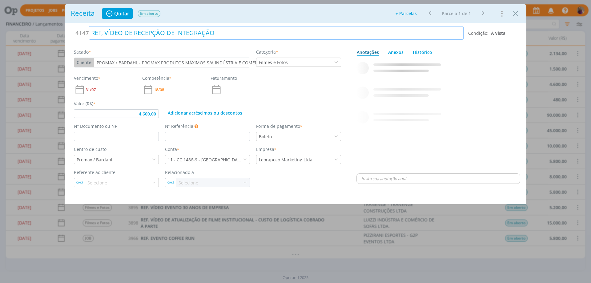
type input "4.600,00"
click at [102, 34] on div "REF, VÍDEO DE RECEPÇÃO DE INTEGRAÇÃO" at bounding box center [276, 33] width 375 height 14
click at [437, 110] on div "dialog" at bounding box center [438, 115] width 164 height 113
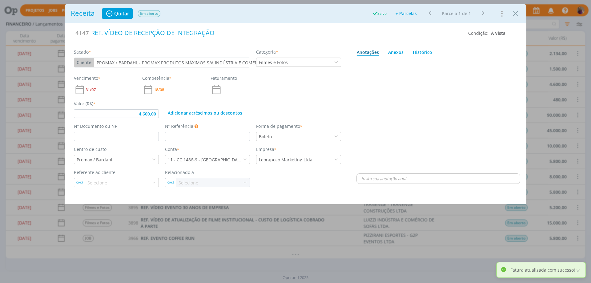
type input "4.600,00"
click at [516, 14] on icon "Close" at bounding box center [515, 13] width 9 height 9
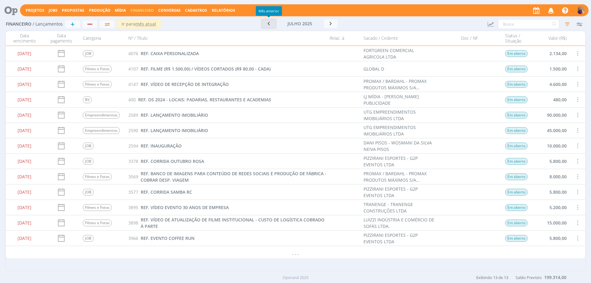
click at [269, 26] on icon "button" at bounding box center [269, 24] width 6 height 6
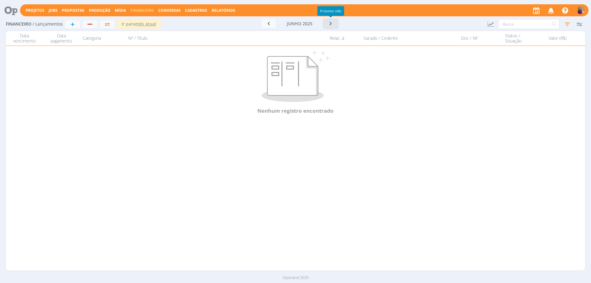
click at [331, 23] on icon "button" at bounding box center [331, 24] width 6 height 6
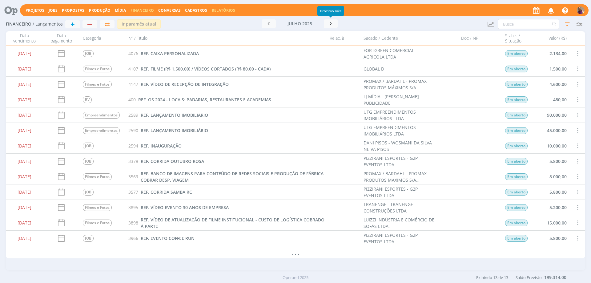
click at [225, 10] on link "Relatórios" at bounding box center [223, 10] width 23 height 5
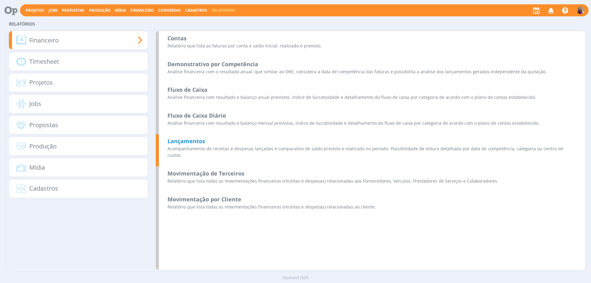
click at [188, 140] on b "Lançamentos" at bounding box center [186, 140] width 38 height 7
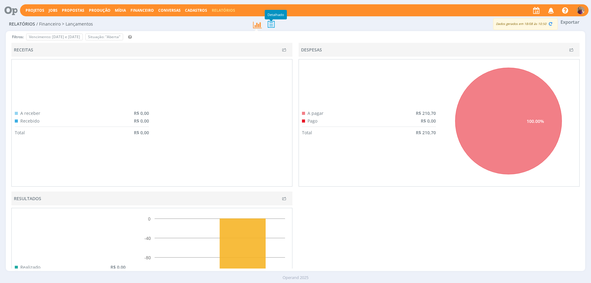
click at [270, 26] on icon at bounding box center [271, 24] width 13 height 13
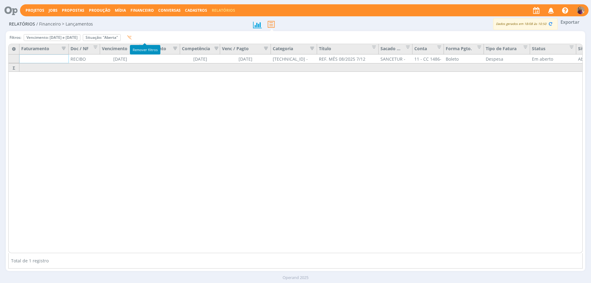
click at [133, 37] on button "button" at bounding box center [128, 38] width 10 height 8
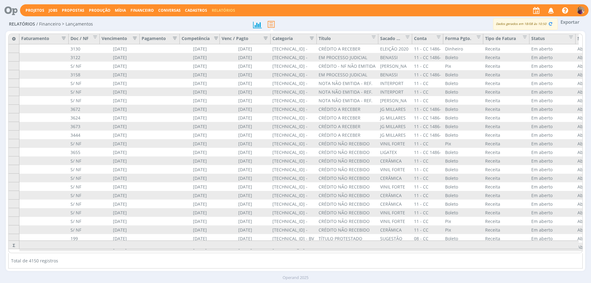
click at [135, 38] on icon "button" at bounding box center [133, 37] width 6 height 6
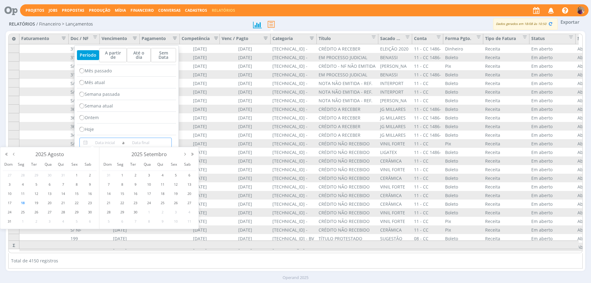
click at [109, 139] on input at bounding box center [105, 142] width 32 height 7
click at [91, 194] on span "16" at bounding box center [89, 193] width 7 height 7
click at [77, 203] on span "22" at bounding box center [76, 202] width 7 height 7
type input "[DATE]"
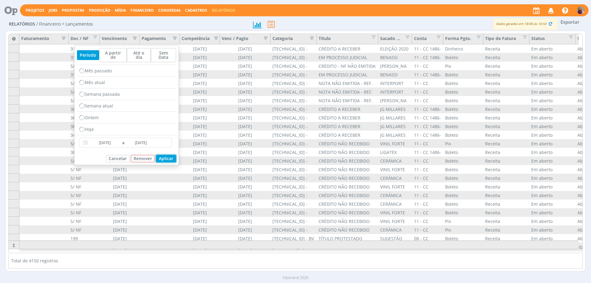
click at [167, 155] on button "Aplicar" at bounding box center [166, 158] width 20 height 7
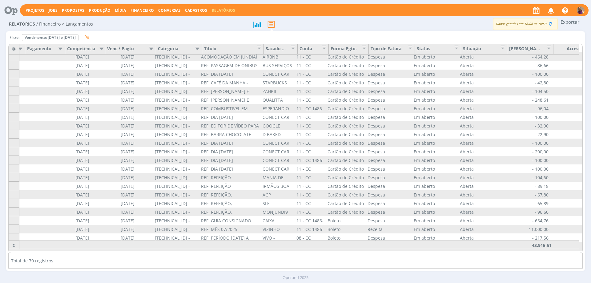
scroll to position [407, 118]
click at [499, 46] on span "Editar filtro para Coluna Situação" at bounding box center [497, 46] width 6 height 6
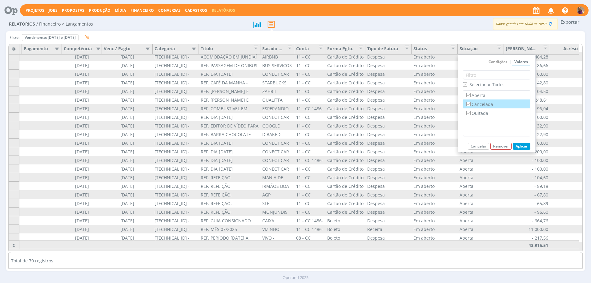
click at [491, 103] on label "Cancelada" at bounding box center [496, 104] width 63 height 7
click at [470, 103] on input "Cancelada" at bounding box center [468, 104] width 4 height 4
checkbox input "false"
click at [487, 111] on label "Quitada" at bounding box center [496, 113] width 63 height 7
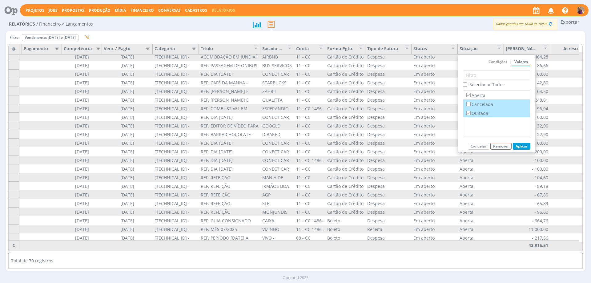
click at [470, 111] on input "Quitada" at bounding box center [468, 113] width 4 height 4
checkbox input "false"
click at [524, 148] on button "Aplicar" at bounding box center [522, 146] width 18 height 7
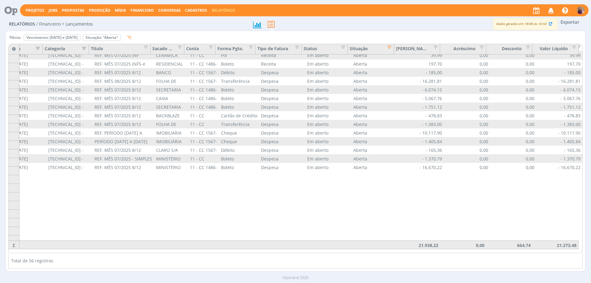
scroll to position [0, 228]
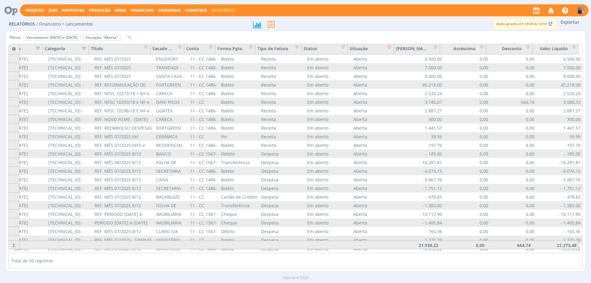
click at [571, 22] on button "Exportar" at bounding box center [570, 22] width 24 height 8
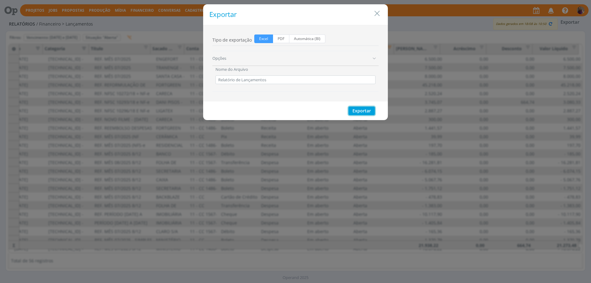
click at [358, 110] on button "Exportar" at bounding box center [361, 110] width 26 height 9
click at [379, 16] on icon "Close" at bounding box center [376, 13] width 9 height 9
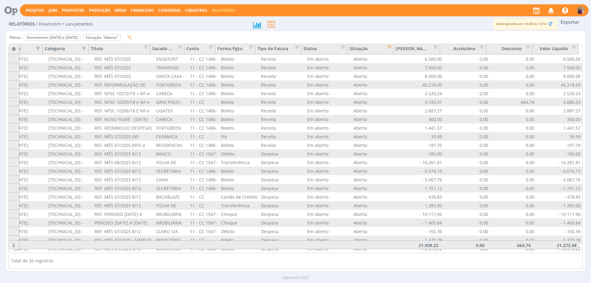
click at [145, 11] on span "Financeiro" at bounding box center [141, 10] width 23 height 5
click at [144, 22] on link "Lançamentos" at bounding box center [143, 21] width 52 height 10
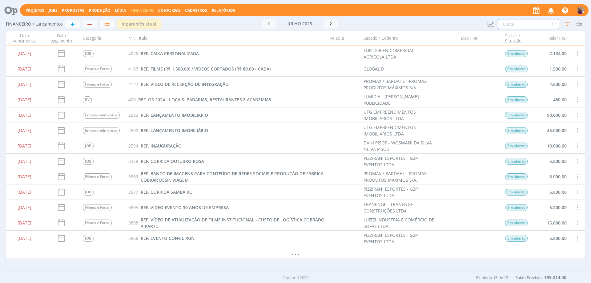
click at [502, 21] on input "text" at bounding box center [528, 24] width 61 height 10
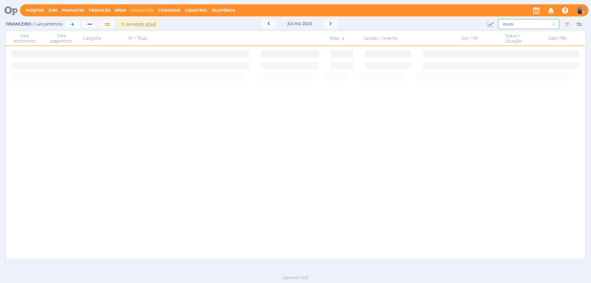
type input "imobi"
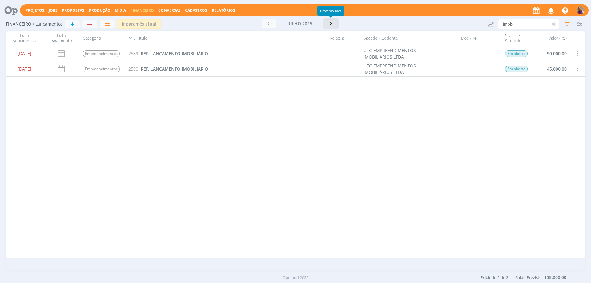
click at [330, 21] on icon "button" at bounding box center [331, 24] width 6 height 6
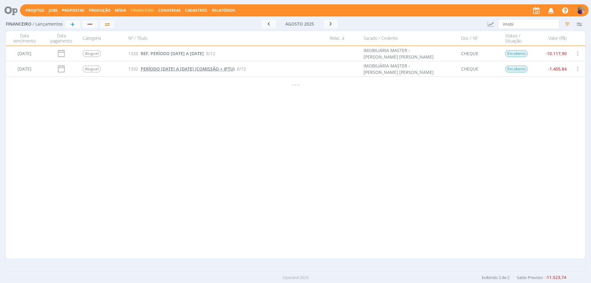
click at [167, 68] on span "PERÍODO [DATE] A [DATE] (COMISSÃO + IPTU)" at bounding box center [188, 69] width 94 height 6
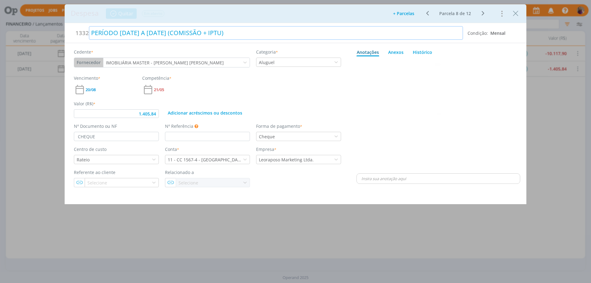
type input "1.405,84"
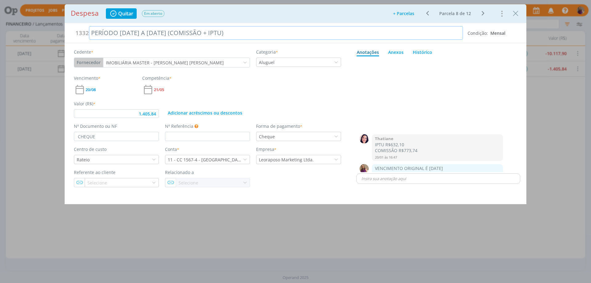
click at [92, 34] on div "PERÍODO [DATE] A [DATE] (COMISSÃO + IPTU)" at bounding box center [276, 33] width 374 height 14
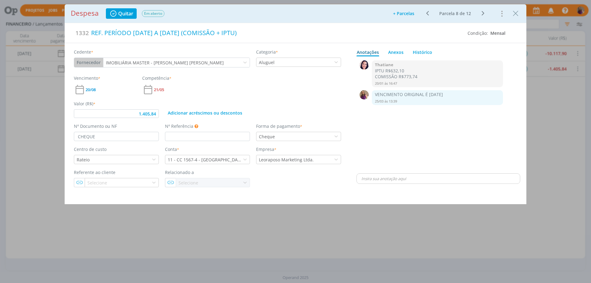
click at [483, 12] on icon "dialog" at bounding box center [483, 13] width 8 height 7
type input "1.405,84"
click at [89, 31] on div "PERÍODO [DATE] A [DATE] (COMISSÃO + IPTU)" at bounding box center [276, 33] width 374 height 14
click at [483, 13] on icon "dialog" at bounding box center [483, 13] width 8 height 7
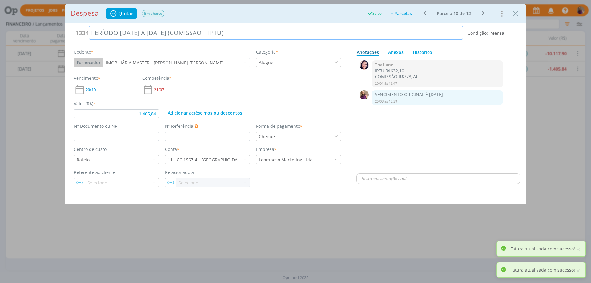
click at [89, 35] on div "PERÍODO [DATE] A [DATE] (COMISSÃO + IPTU)" at bounding box center [276, 33] width 374 height 14
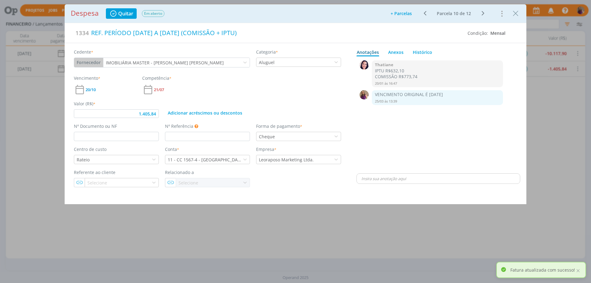
click at [482, 14] on icon "dialog" at bounding box center [483, 13] width 8 height 7
click at [91, 30] on div "PERÍODO [DATE] A [DATE] (COMISSÃO + IPTU)" at bounding box center [276, 33] width 374 height 14
click at [482, 14] on icon "dialog" at bounding box center [483, 13] width 8 height 7
click at [90, 34] on div "PERÍODO [DATE] A [DATE] (COMISSÃO + IPTU)" at bounding box center [276, 33] width 374 height 14
click at [448, 122] on div "0 Thatiane IPTU R$632,10 COMISSÃO R$773,74 20/01 às 16:47 👍 Excluir 0 VENCIMENT…" at bounding box center [438, 115] width 164 height 113
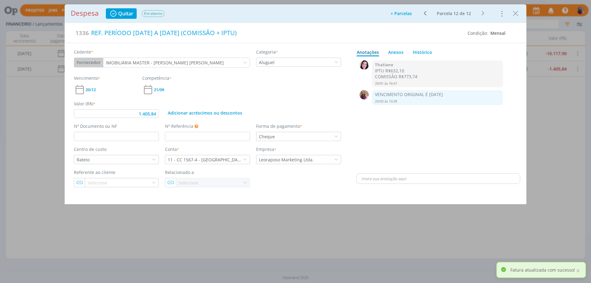
type input "1.405,84"
click at [515, 12] on icon "Close" at bounding box center [515, 13] width 9 height 9
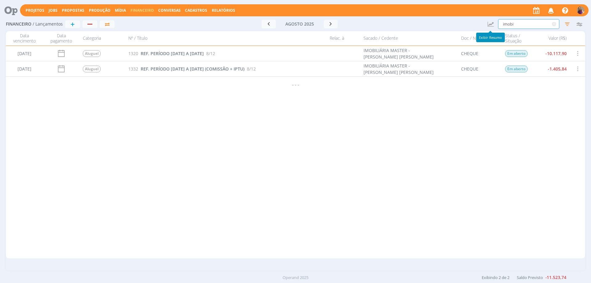
drag, startPoint x: 519, startPoint y: 25, endPoint x: 494, endPoint y: 19, distance: 25.2
click at [494, 19] on div "Financeiro / Lançamentos + Ir para mês atual agosto 2025 < 2025 > Janeiro Fever…" at bounding box center [295, 24] width 579 height 14
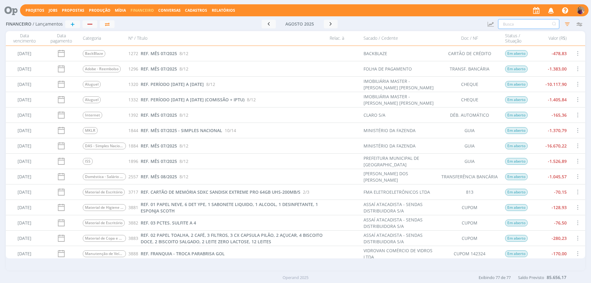
scroll to position [308, 0]
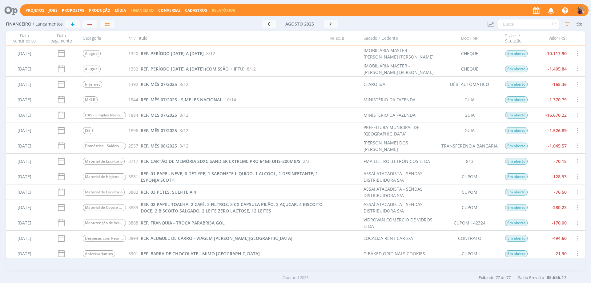
click at [226, 11] on link "Relatórios" at bounding box center [223, 10] width 23 height 5
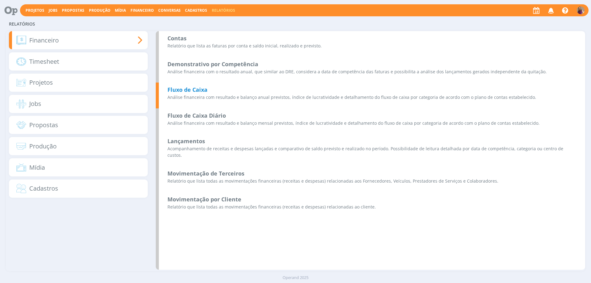
click at [194, 91] on b "Fluxo de Caixa" at bounding box center [187, 89] width 40 height 7
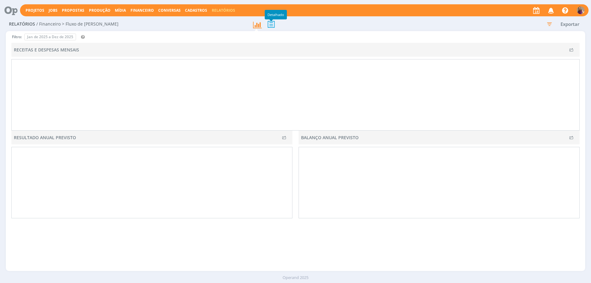
click at [270, 26] on icon at bounding box center [271, 24] width 13 height 13
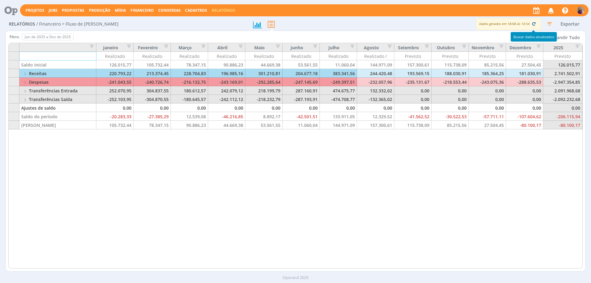
click at [534, 22] on icon "button" at bounding box center [534, 24] width 6 height 6
click at [565, 36] on button "Expandir Tudo" at bounding box center [564, 38] width 36 height 8
